Goal: Transaction & Acquisition: Book appointment/travel/reservation

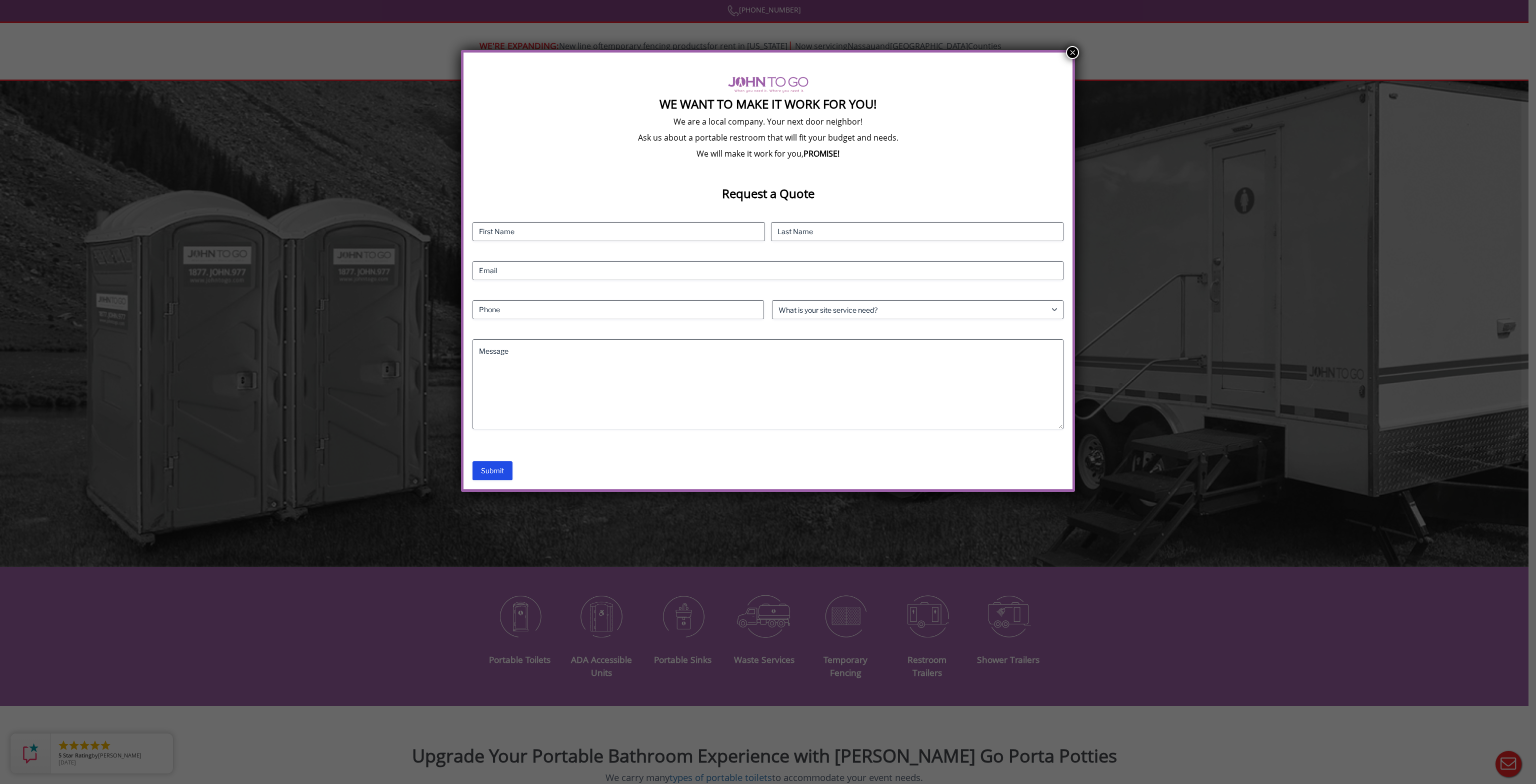
click at [1068, 53] on button "×" at bounding box center [1072, 52] width 13 height 13
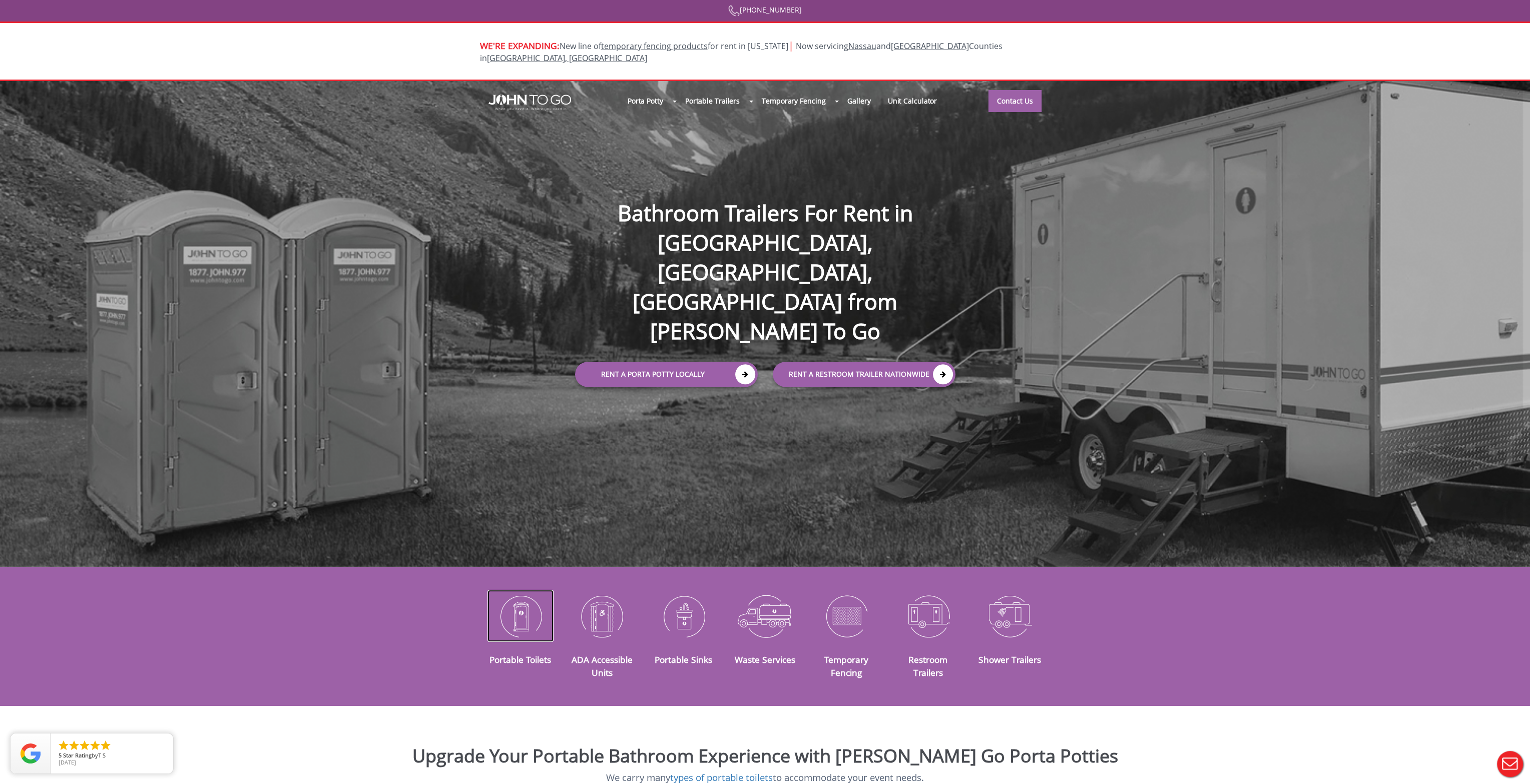
click at [517, 605] on img at bounding box center [520, 616] width 66 height 52
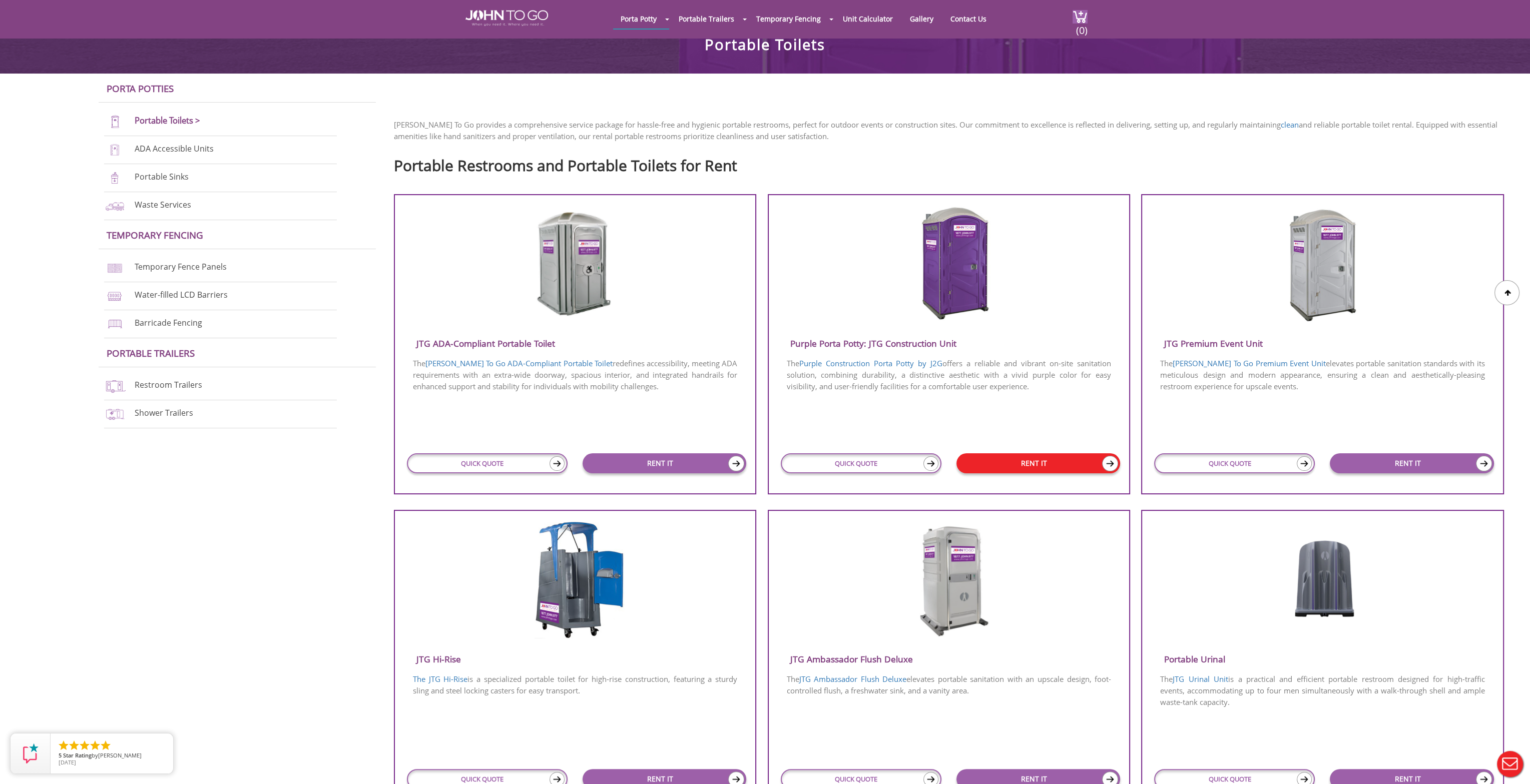
scroll to position [300, 0]
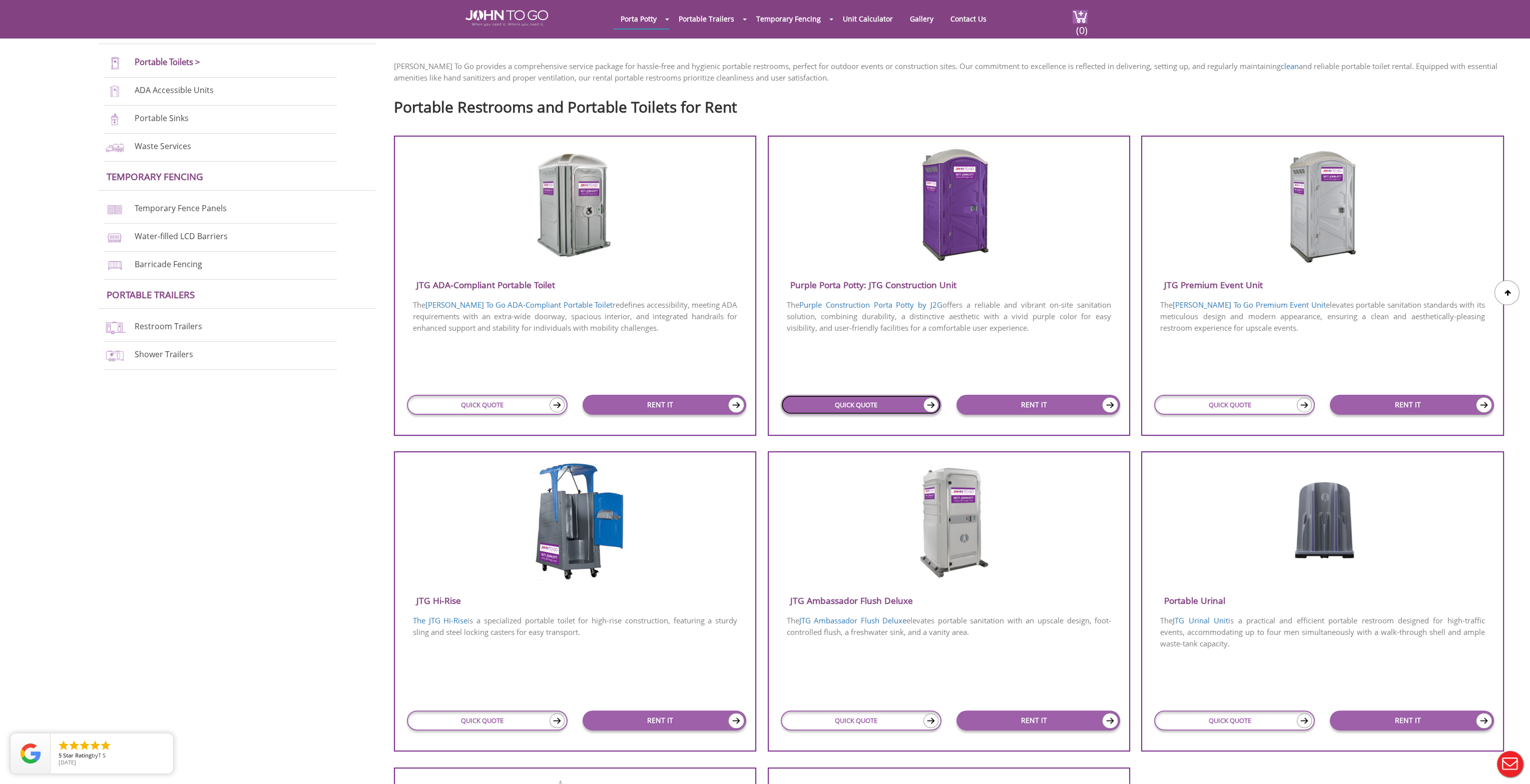
click at [919, 402] on link "QUICK QUOTE" at bounding box center [861, 405] width 161 height 20
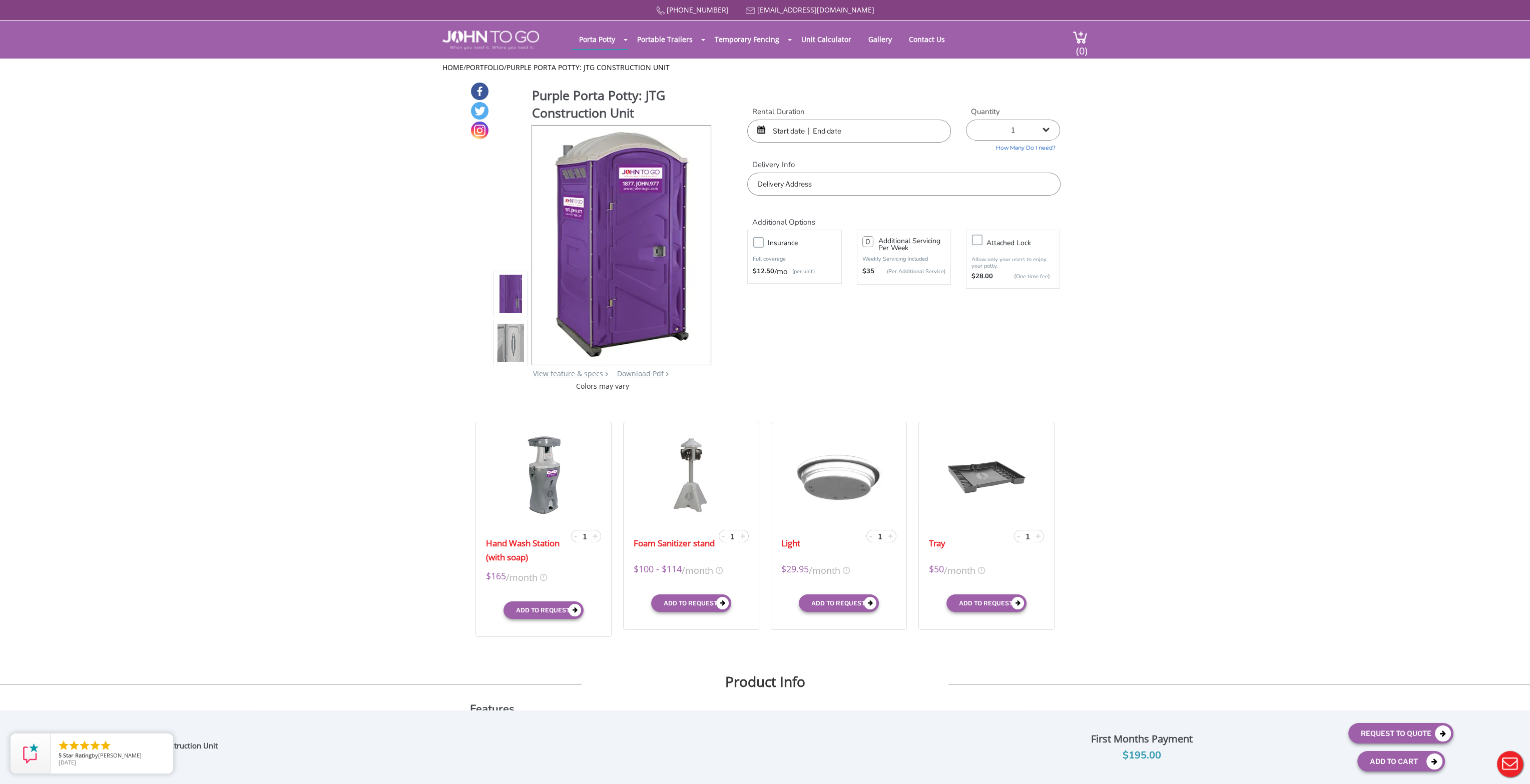
click at [794, 184] on input "text" at bounding box center [903, 184] width 313 height 23
click at [771, 184] on input "text" at bounding box center [903, 184] width 313 height 23
type input "[STREET_ADDRESS]"
type input "0"
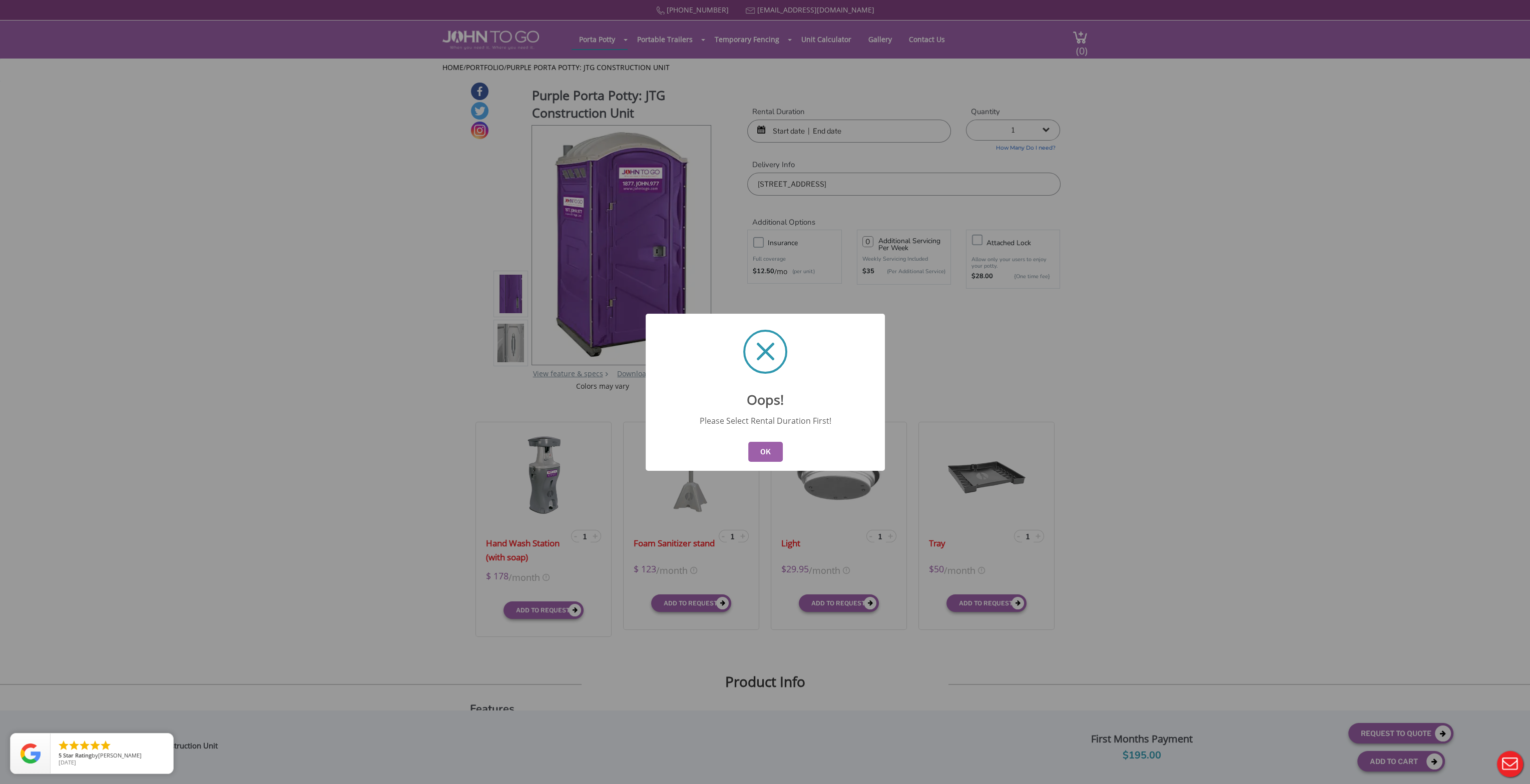
click at [756, 450] on button "OK" at bounding box center [765, 452] width 34 height 20
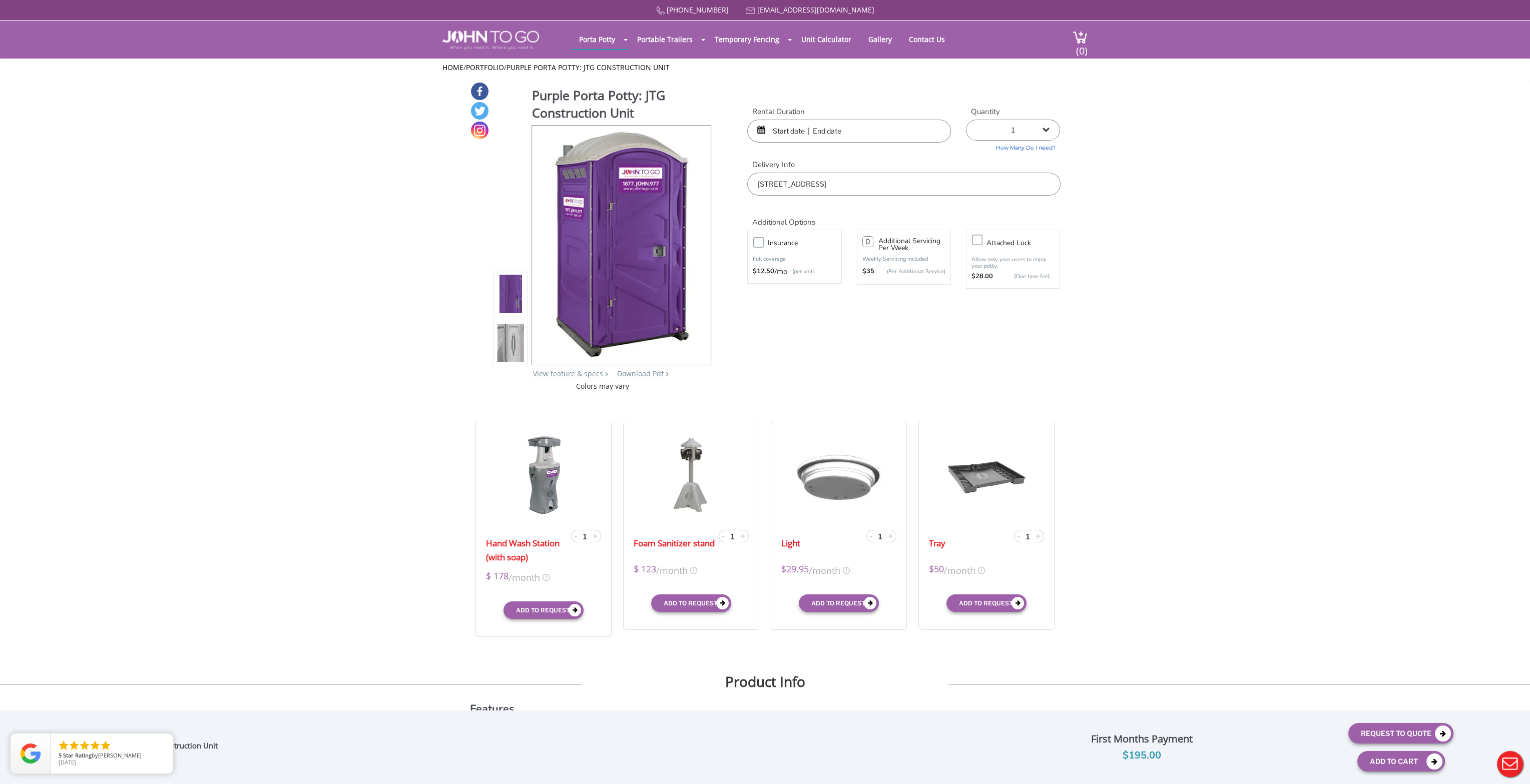
click at [853, 135] on input "text" at bounding box center [848, 131] width 204 height 23
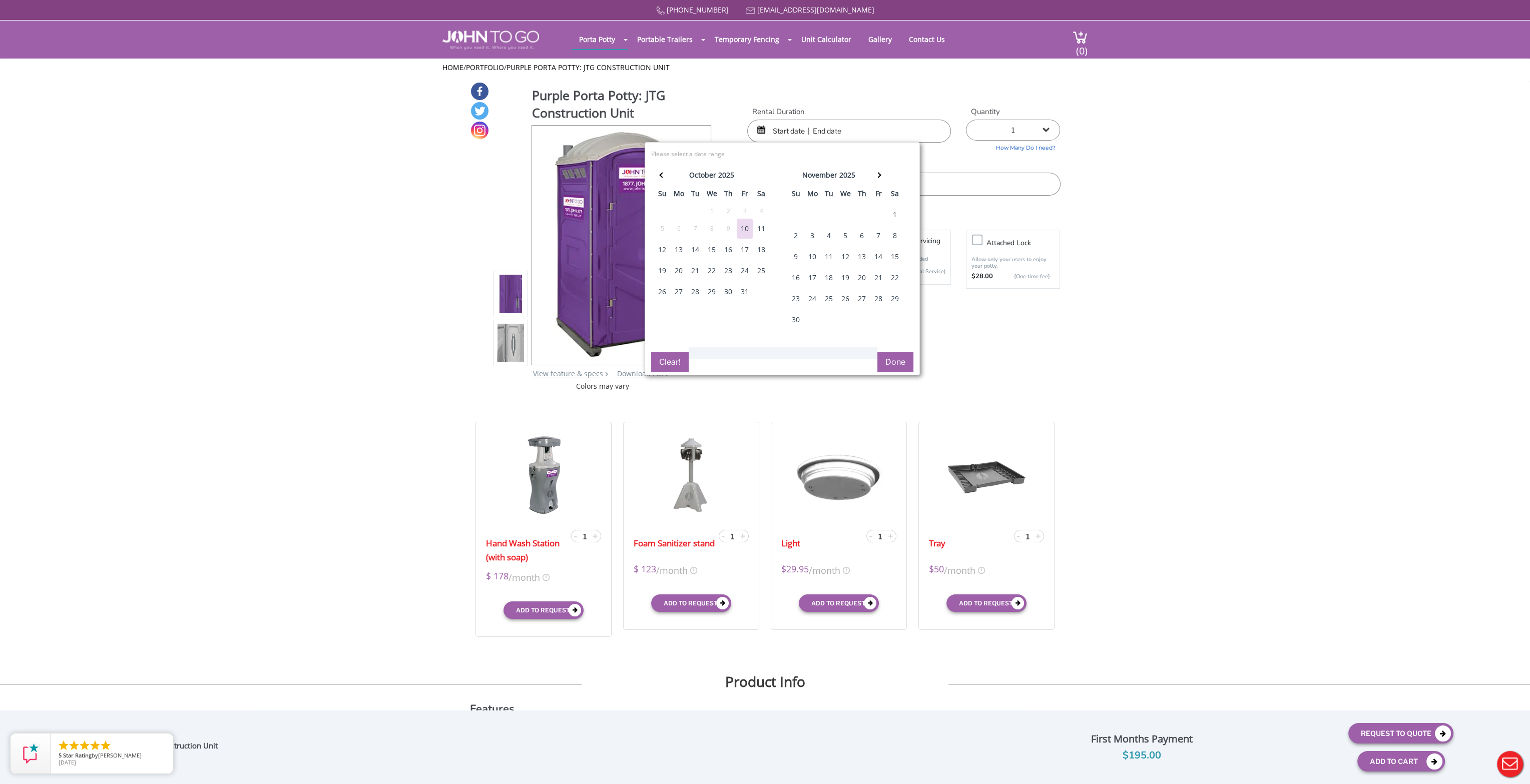
click at [676, 253] on div "13" at bounding box center [678, 249] width 16 height 20
click at [893, 365] on button "Done" at bounding box center [895, 362] width 36 height 20
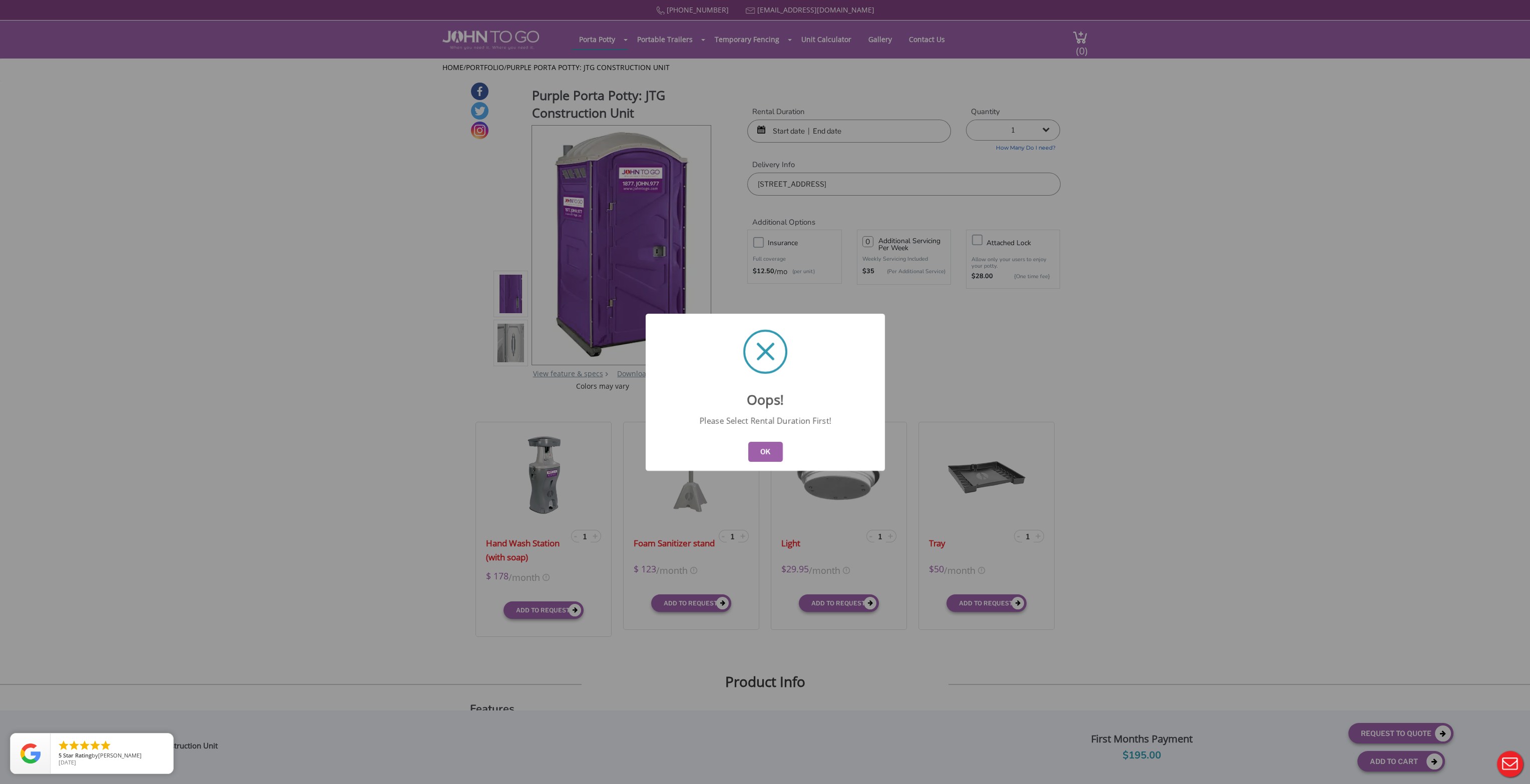
click at [768, 449] on button "OK" at bounding box center [765, 452] width 34 height 20
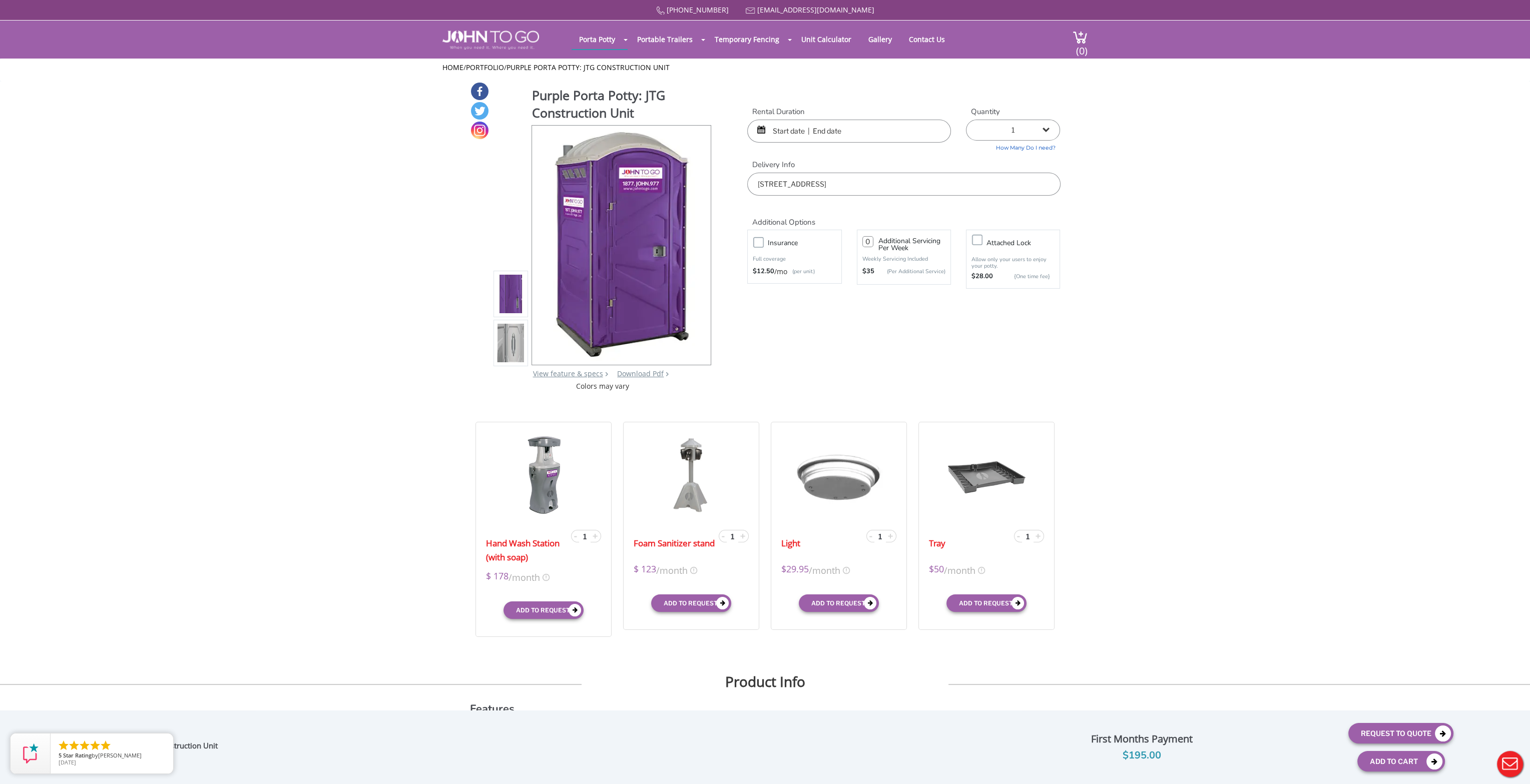
click at [762, 242] on label "Insurance" at bounding box center [803, 242] width 83 height 12
click at [0, 0] on input "Insurance" at bounding box center [0, 0] width 0 height 0
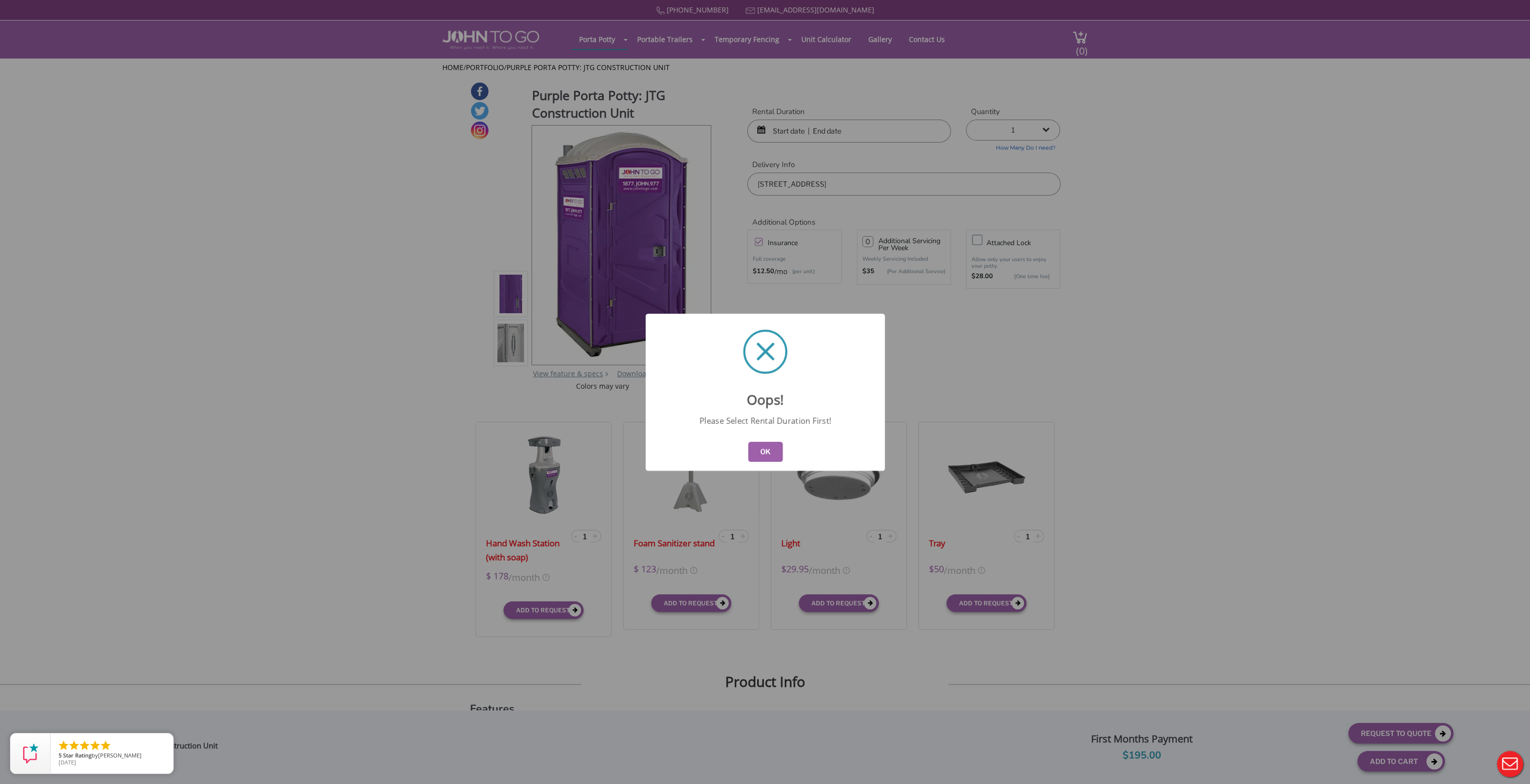
click at [759, 450] on button "OK" at bounding box center [765, 452] width 34 height 20
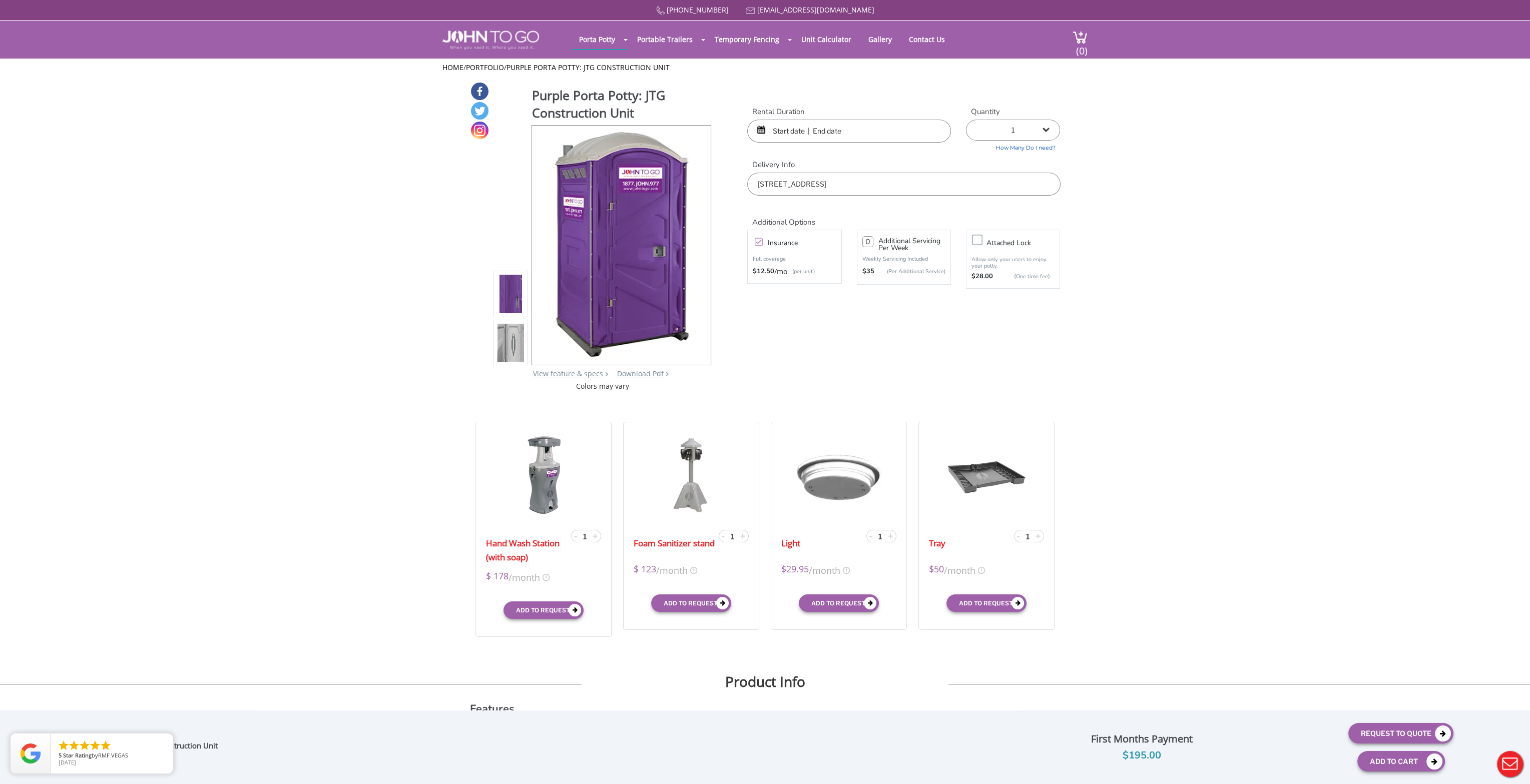
click at [793, 130] on input "text" at bounding box center [848, 131] width 204 height 23
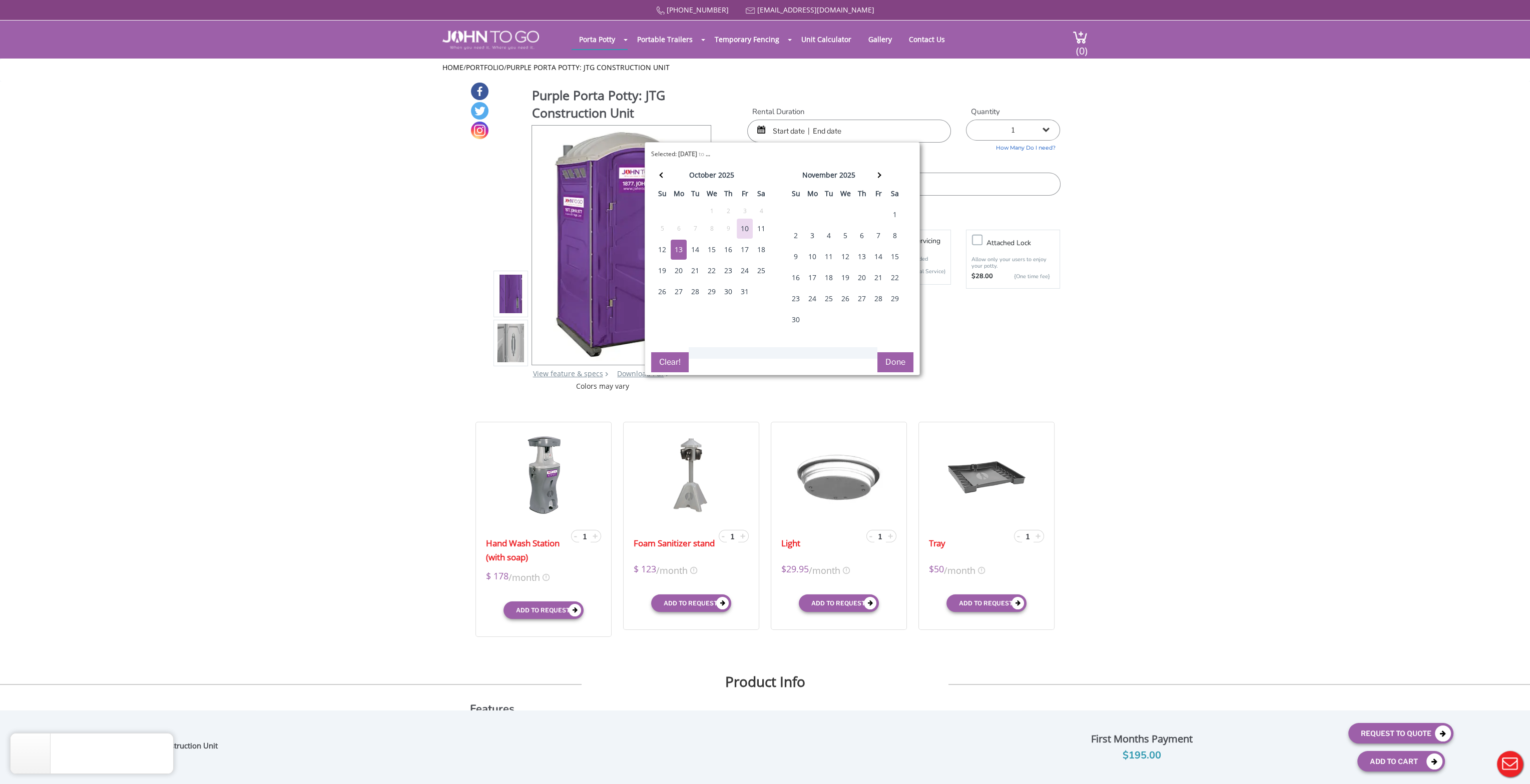
click at [678, 247] on div "13" at bounding box center [678, 249] width 16 height 20
type input "[DATE] to [DATE]"
click at [894, 359] on button "Done" at bounding box center [895, 362] width 36 height 20
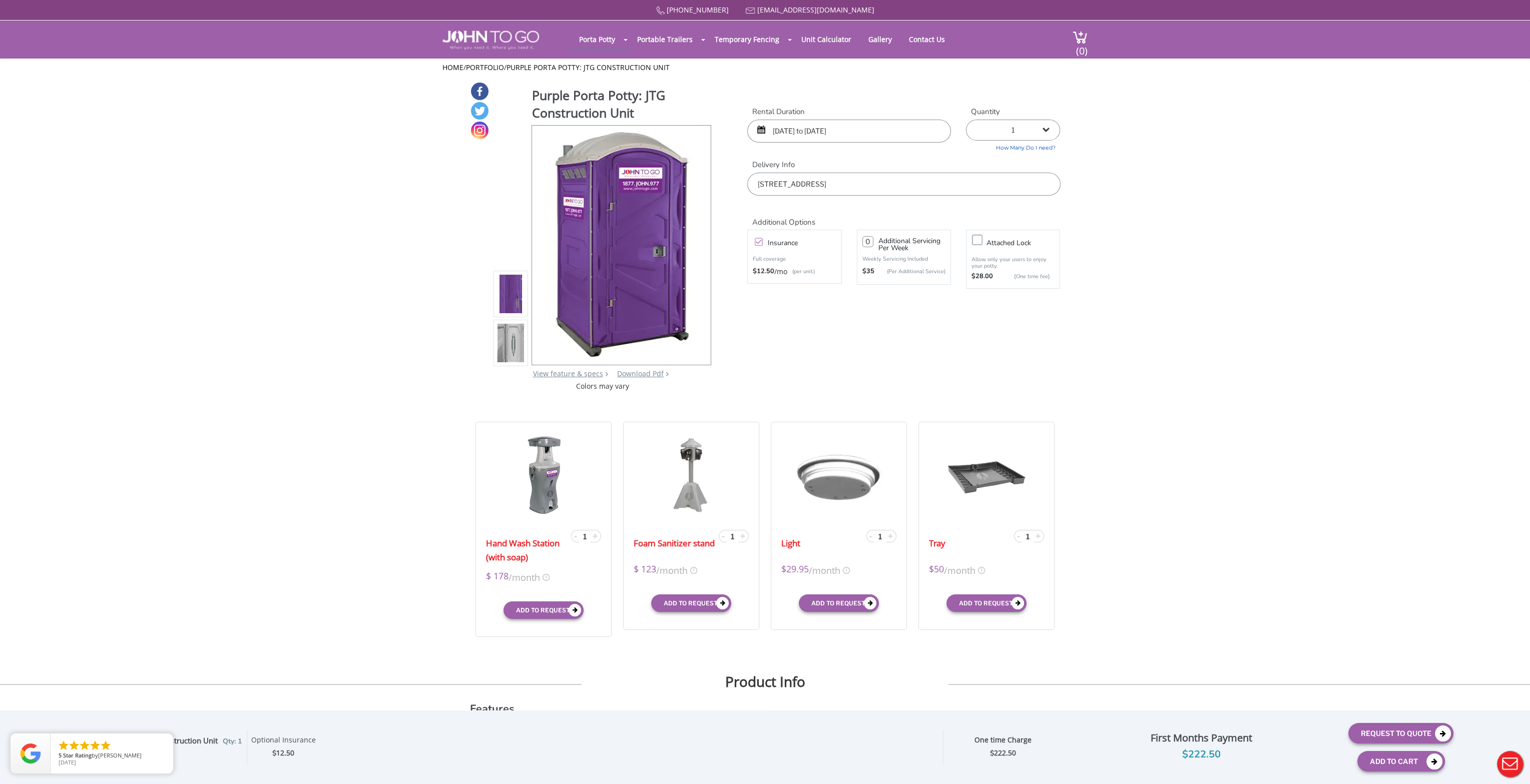
click at [845, 130] on input "[DATE] to [DATE]" at bounding box center [848, 131] width 204 height 23
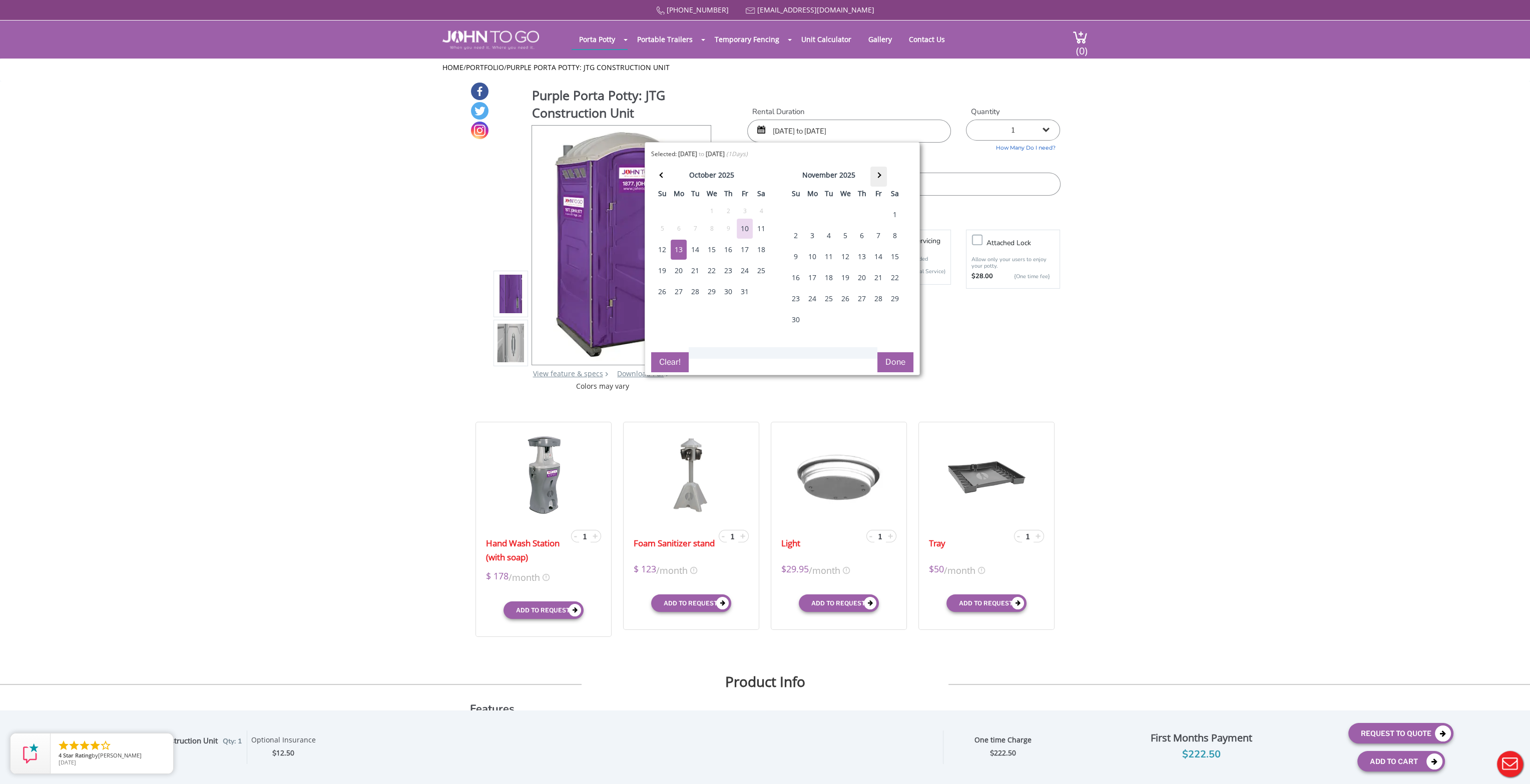
click at [877, 175] on span at bounding box center [878, 174] width 5 height 5
click at [889, 238] on div "13" at bounding box center [894, 235] width 16 height 20
click at [902, 357] on button "Done" at bounding box center [895, 362] width 36 height 20
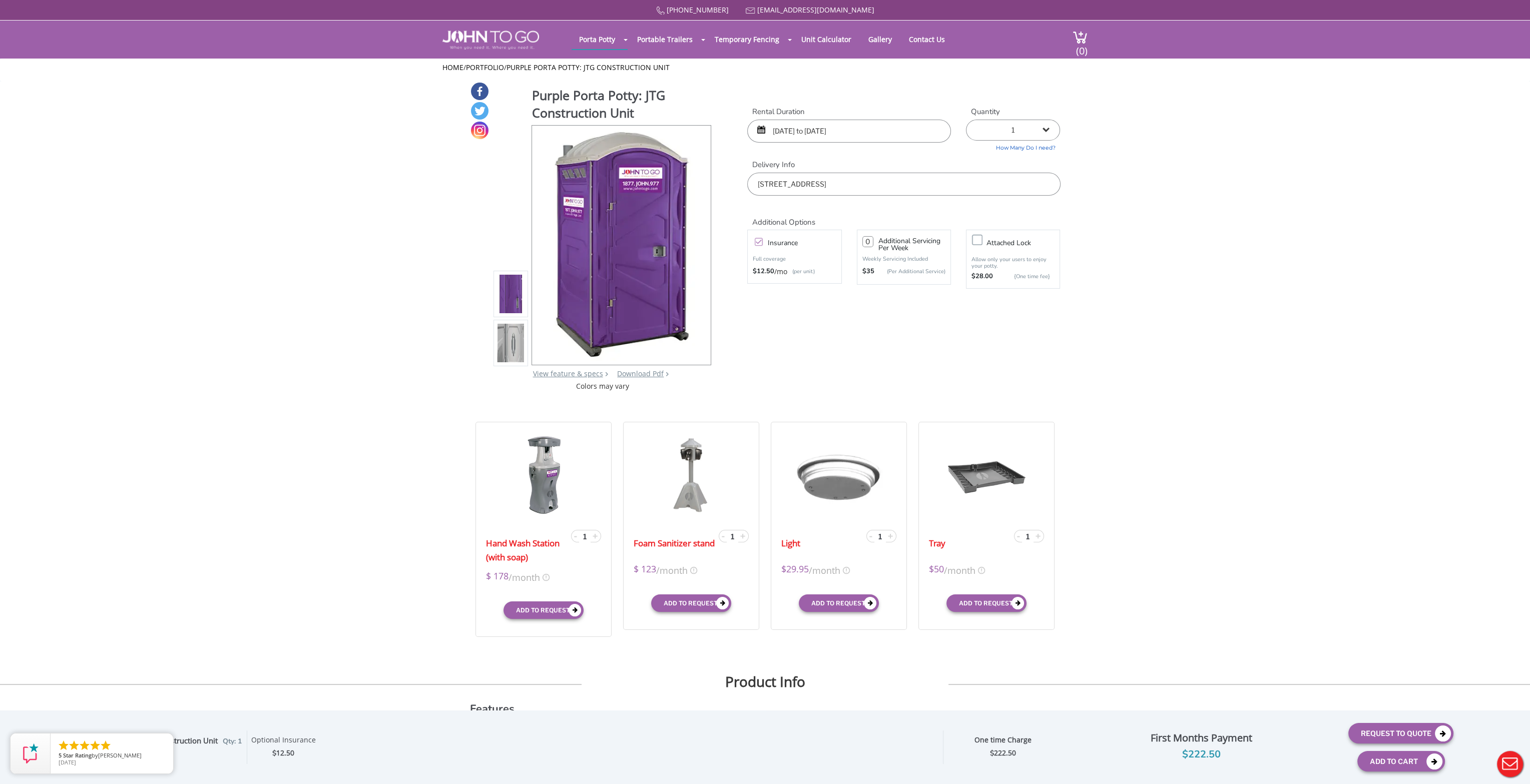
click at [762, 245] on label "Insurance" at bounding box center [803, 242] width 83 height 12
click at [0, 0] on input "Insurance" at bounding box center [0, 0] width 0 height 0
